Goal: Task Accomplishment & Management: Use online tool/utility

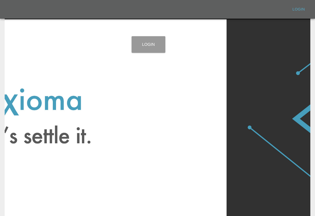
scroll to position [9, 0]
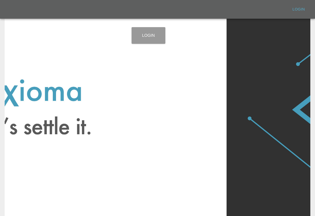
click at [148, 40] on link "Login" at bounding box center [149, 35] width 34 height 17
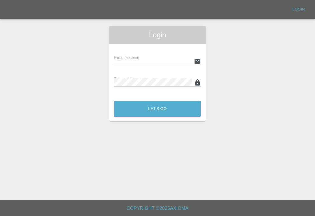
click at [175, 57] on input "text" at bounding box center [152, 61] width 77 height 8
type input "[EMAIL_ADDRESS][DOMAIN_NAME]"
click at [157, 101] on button "Let's Go" at bounding box center [157, 109] width 87 height 16
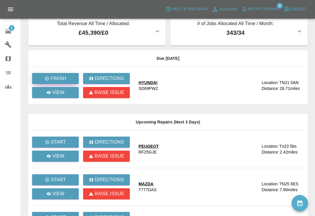
click at [66, 79] on button "Finish" at bounding box center [55, 78] width 47 height 11
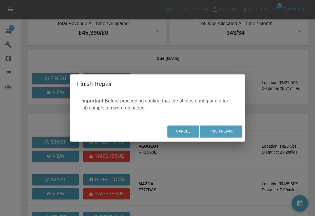
click at [227, 133] on button "Finish Repair" at bounding box center [221, 131] width 43 height 12
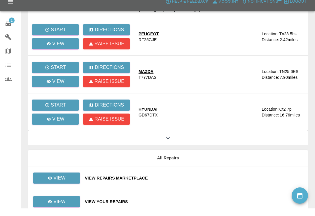
scroll to position [70, 0]
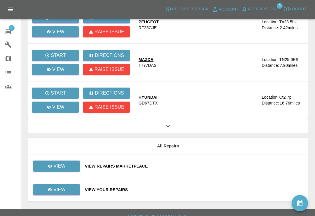
click at [201, 169] on div "View Repairs Marketplace" at bounding box center [194, 166] width 218 height 6
